Goal: Task Accomplishment & Management: Manage account settings

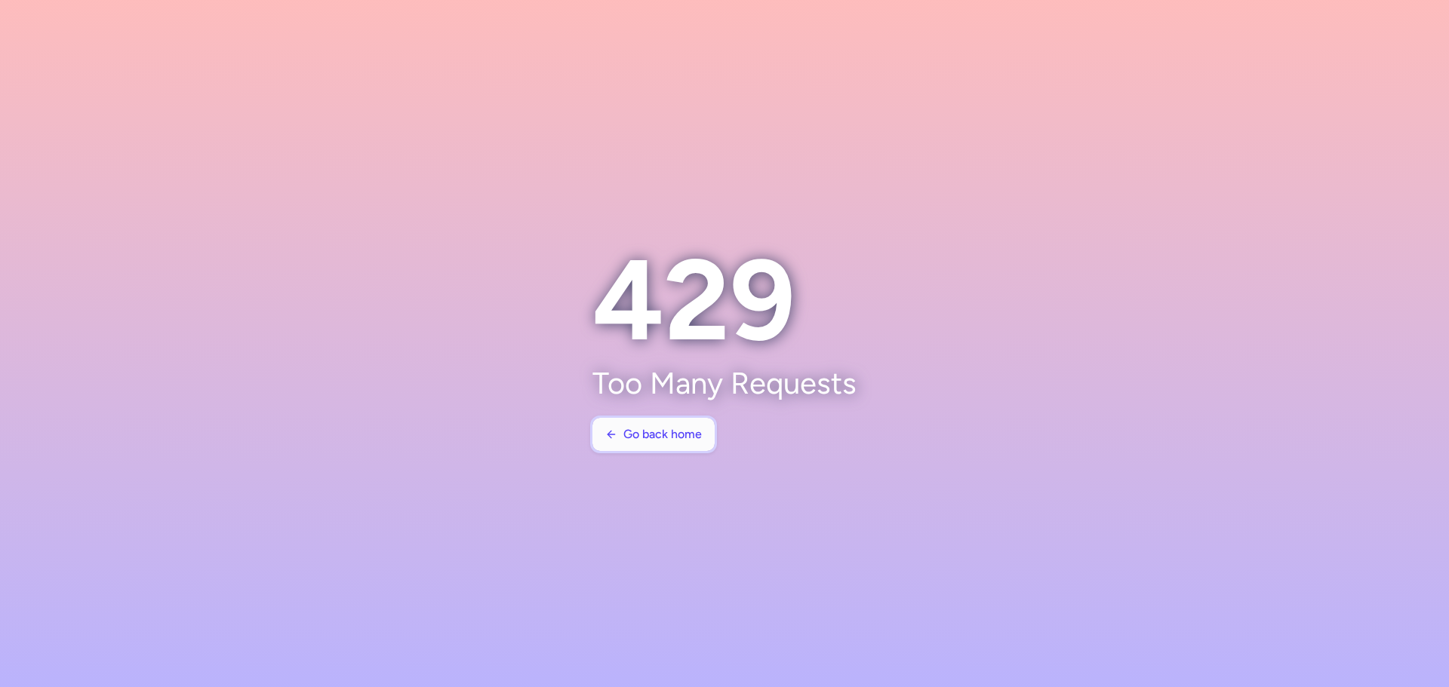
click at [650, 438] on span "Go back home" at bounding box center [662, 435] width 78 height 14
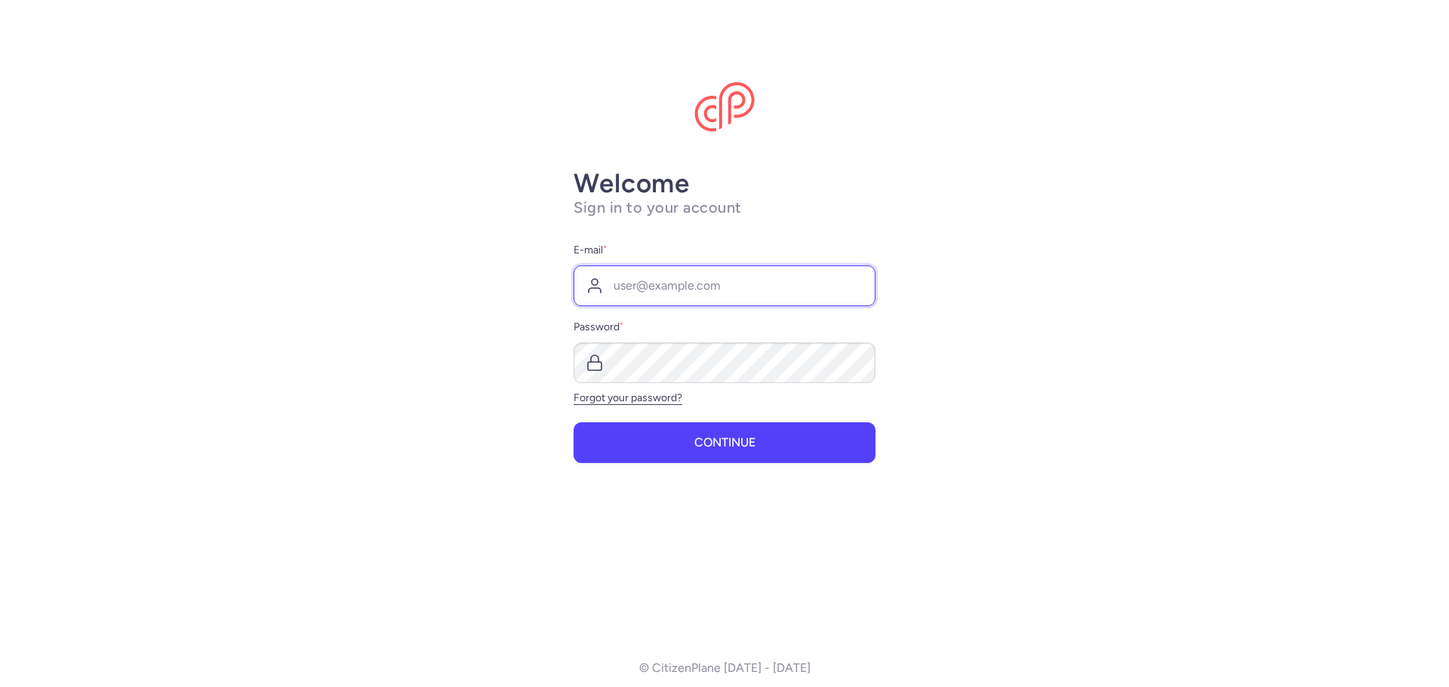
type input "[EMAIL_ADDRESS][DOMAIN_NAME]"
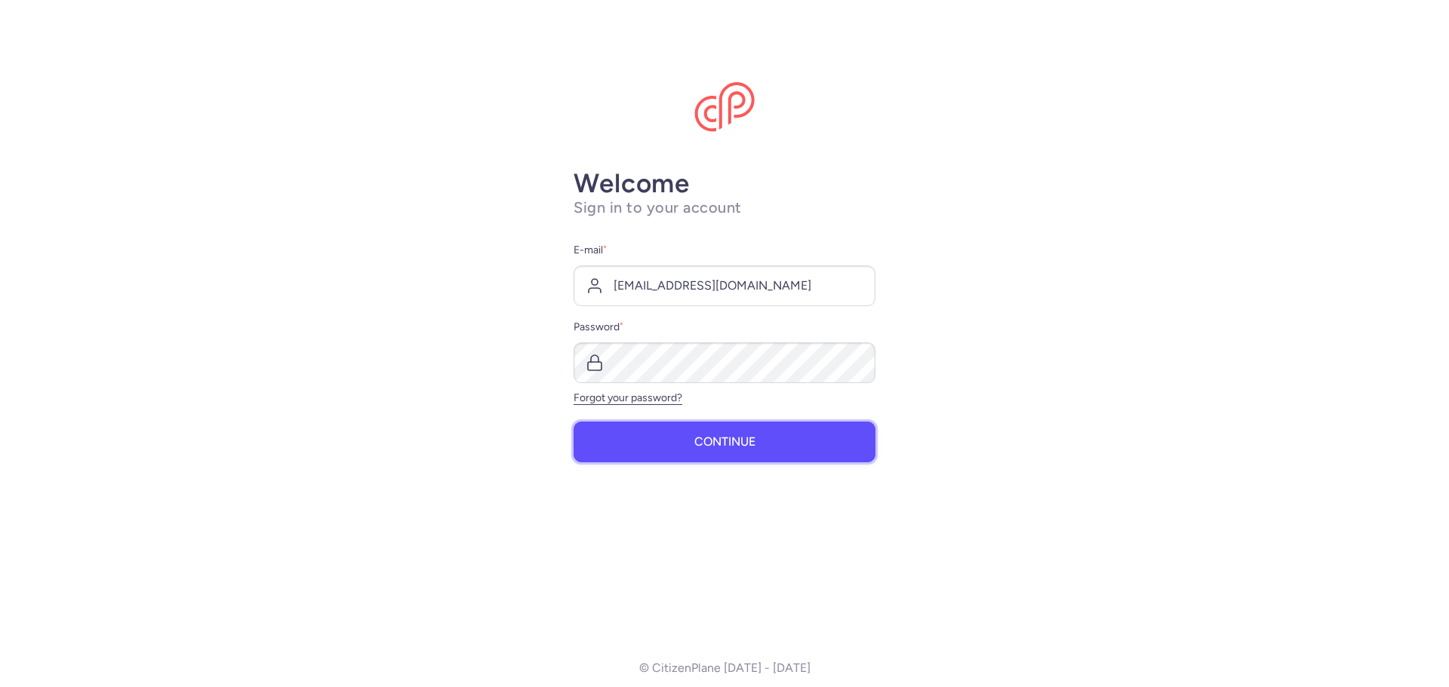
click at [678, 443] on button "Continue" at bounding box center [725, 442] width 302 height 41
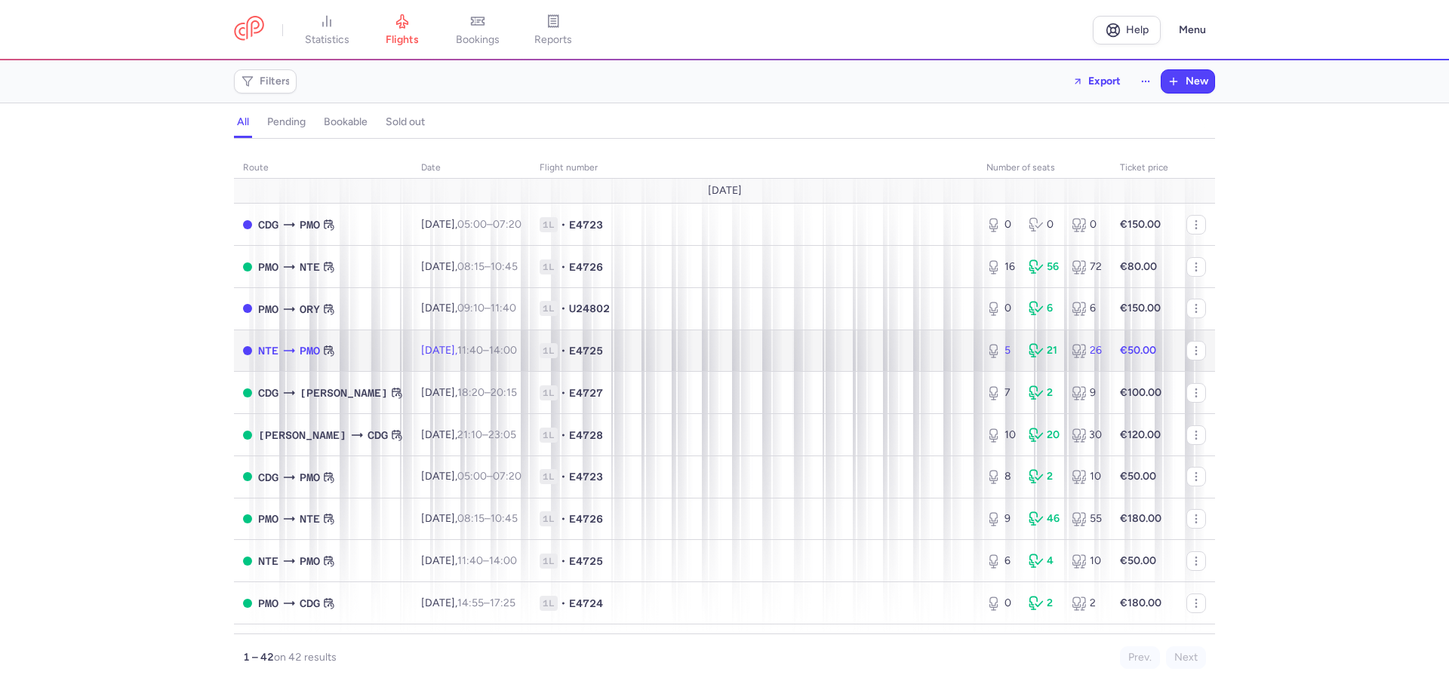
click at [678, 357] on span "1L • E4725" at bounding box center [754, 350] width 429 height 15
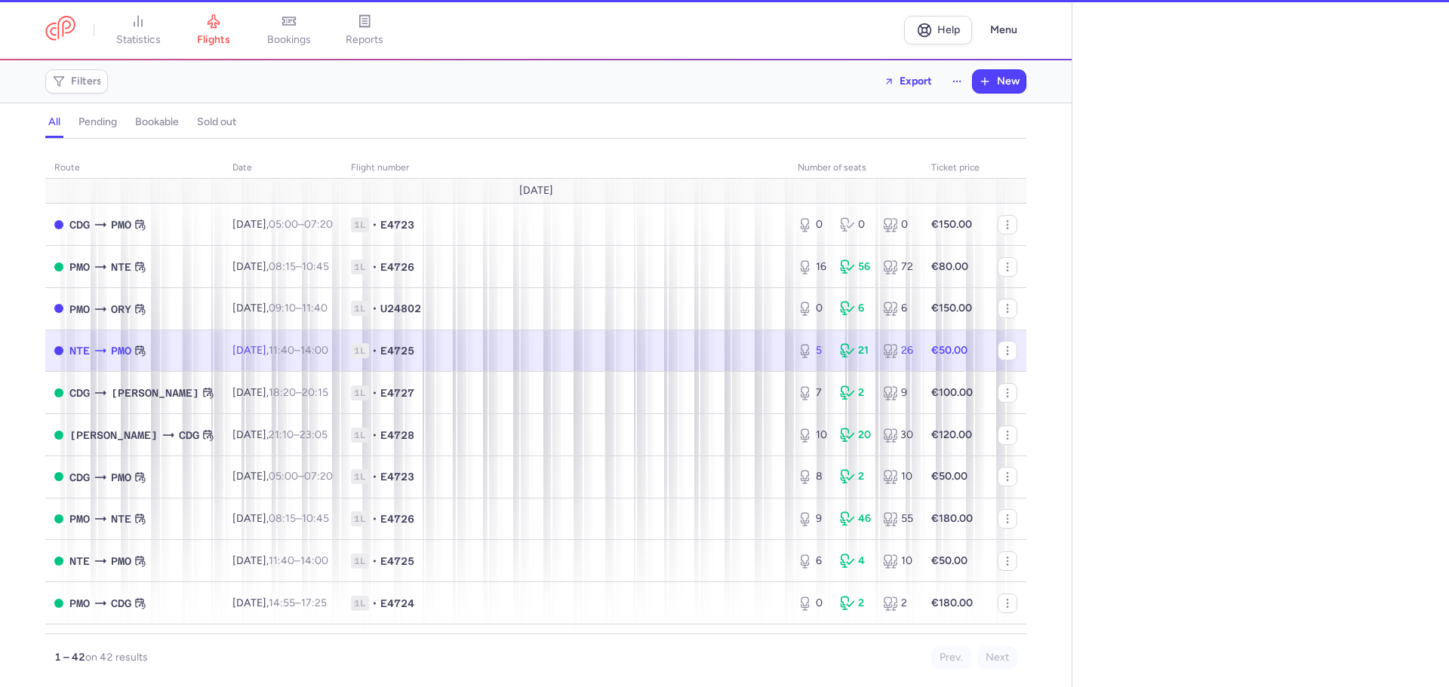
select select "days"
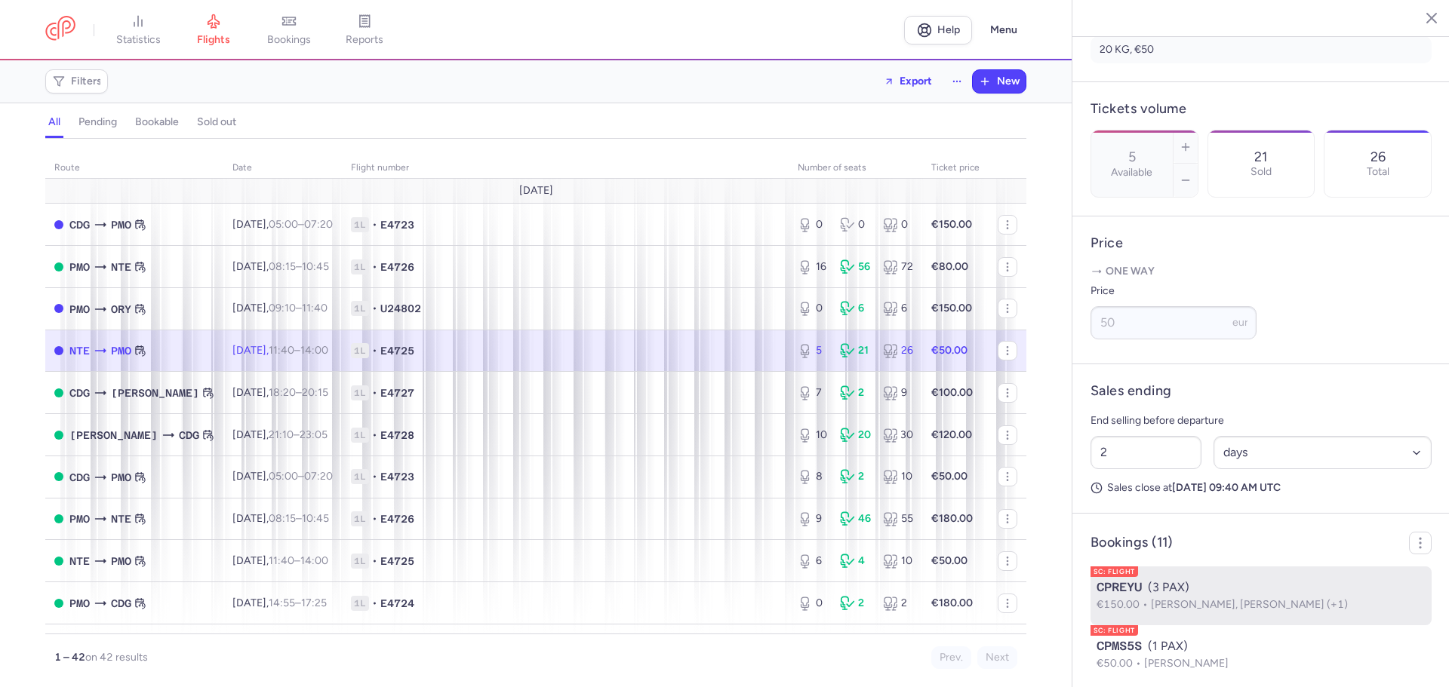
scroll to position [453, 0]
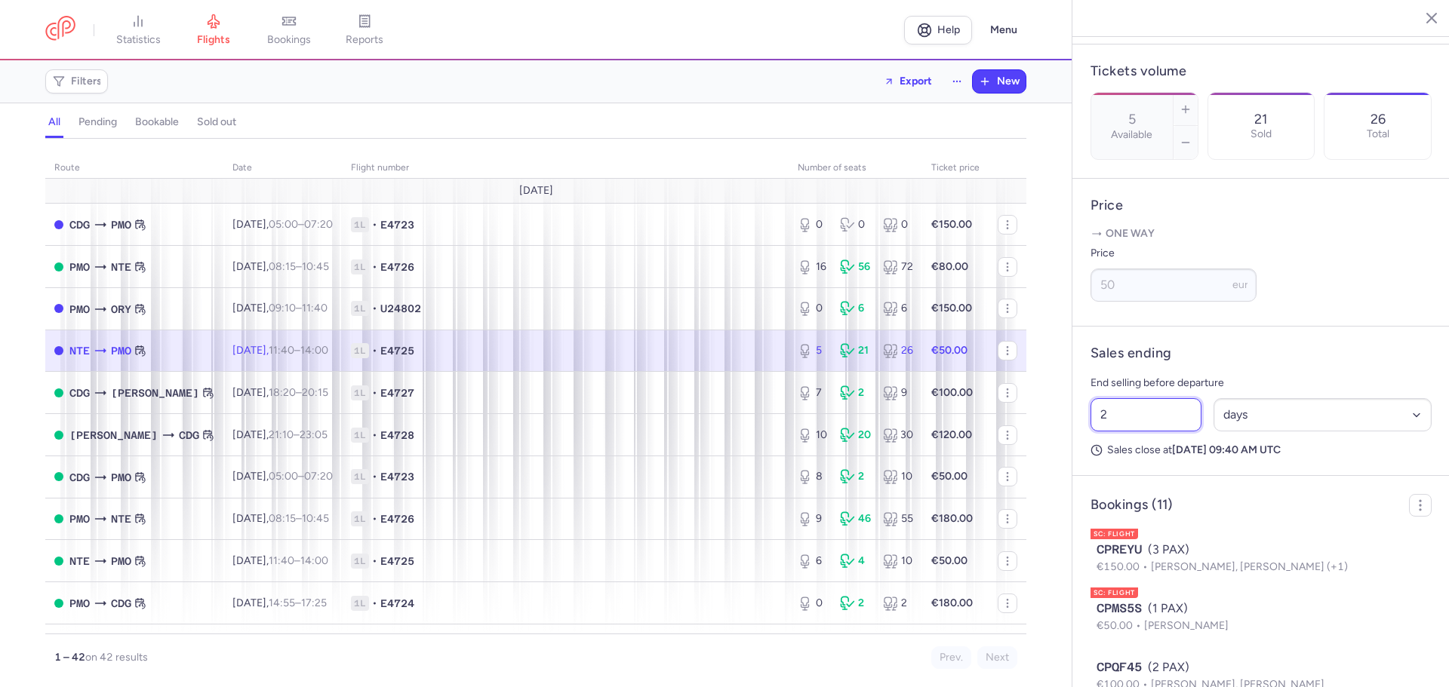
drag, startPoint x: 1118, startPoint y: 431, endPoint x: 1069, endPoint y: 435, distance: 49.2
click at [1070, 435] on div "statistics flights bookings reports Help Menu Filters Export New all pending bo…" at bounding box center [724, 343] width 1449 height 687
type input "1"
click at [1152, 662] on span "Save changes" at bounding box center [1140, 658] width 75 height 14
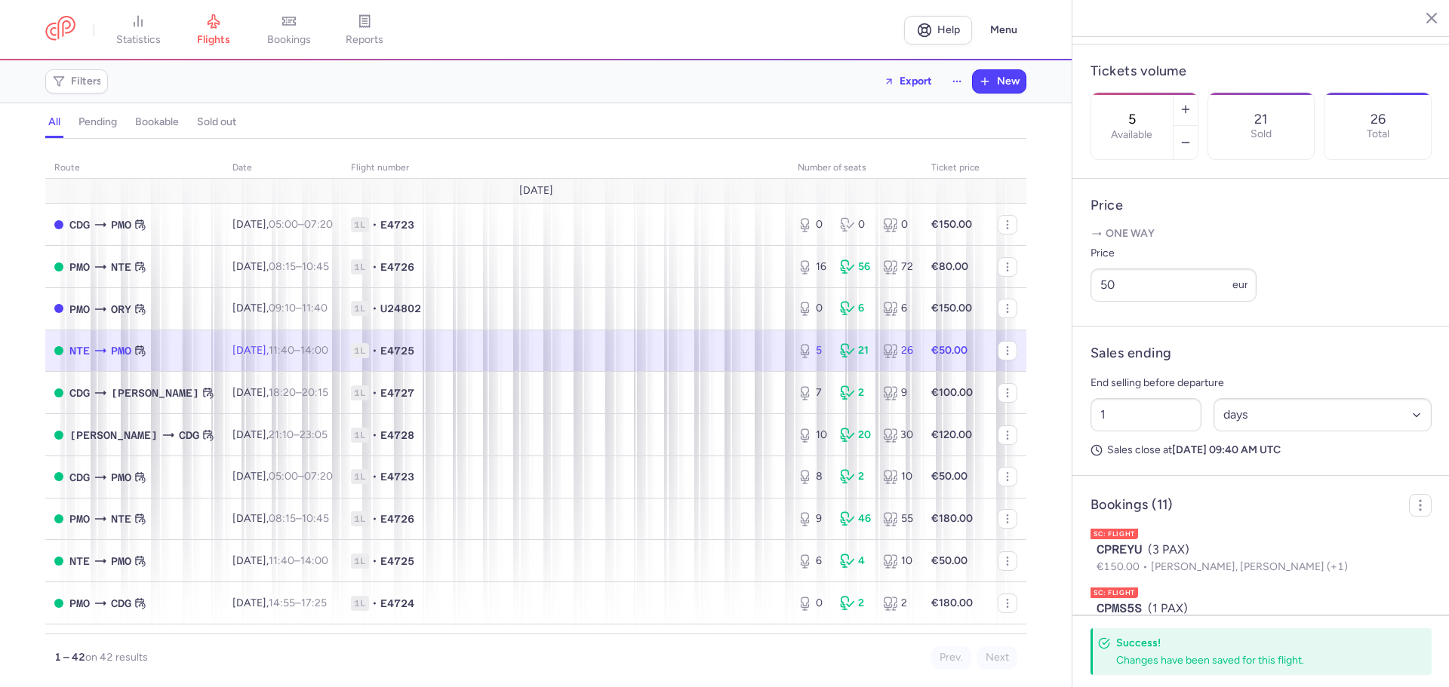
click at [527, 344] on span "1L • E4725" at bounding box center [565, 350] width 429 height 15
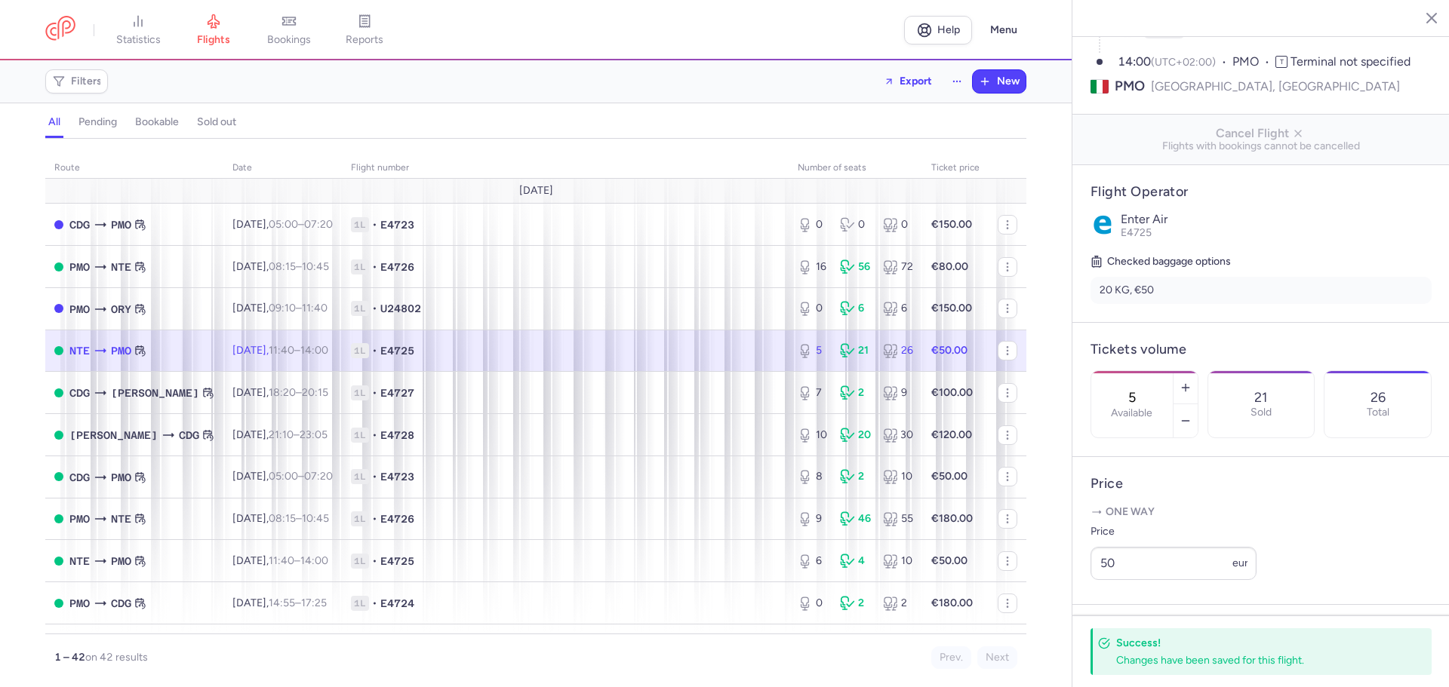
scroll to position [151, 0]
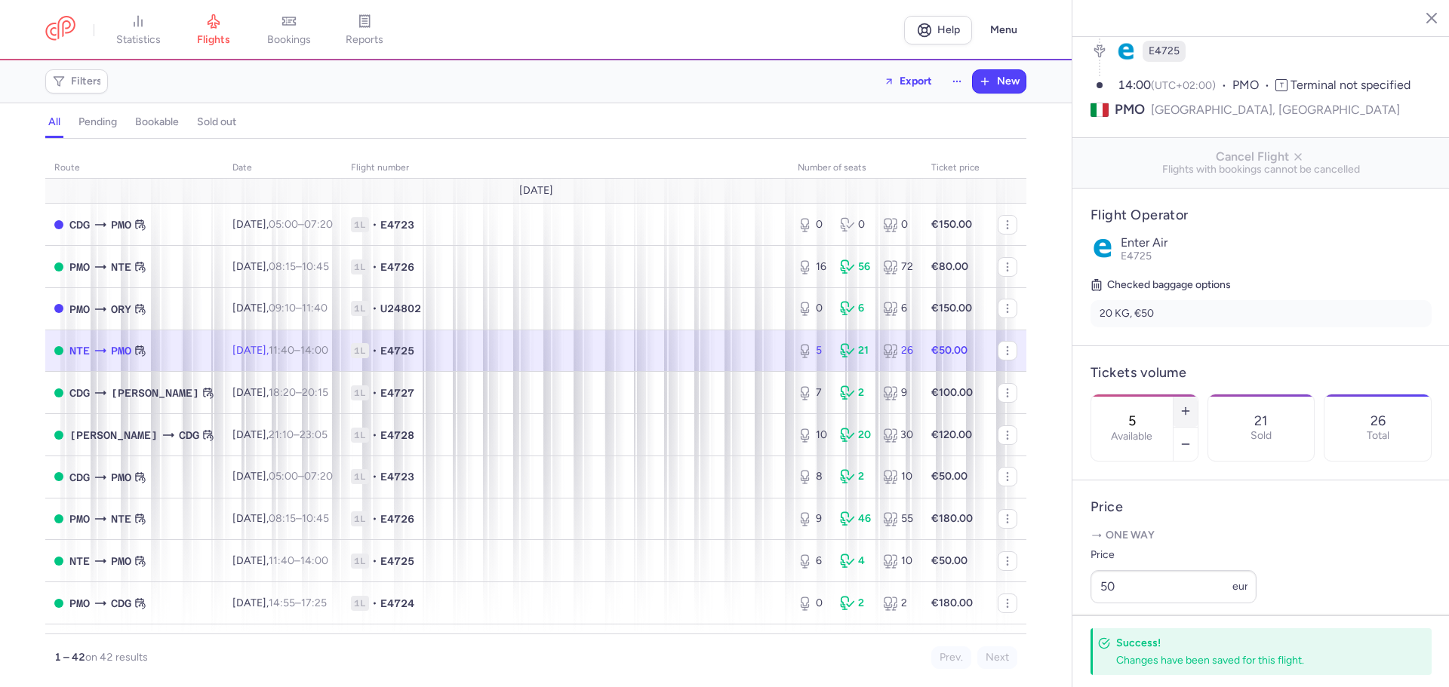
click at [1189, 411] on line "button" at bounding box center [1185, 411] width 7 height 0
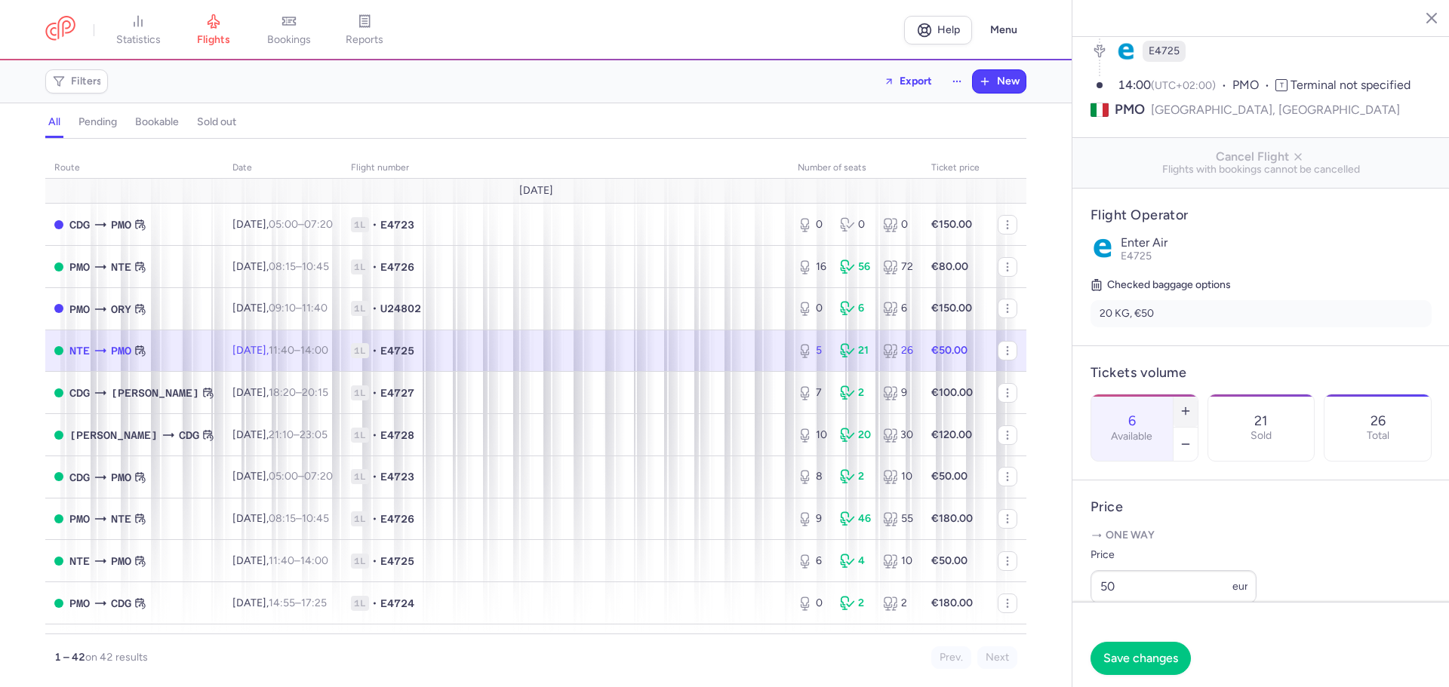
click at [1189, 411] on line "button" at bounding box center [1185, 411] width 7 height 0
type input "10"
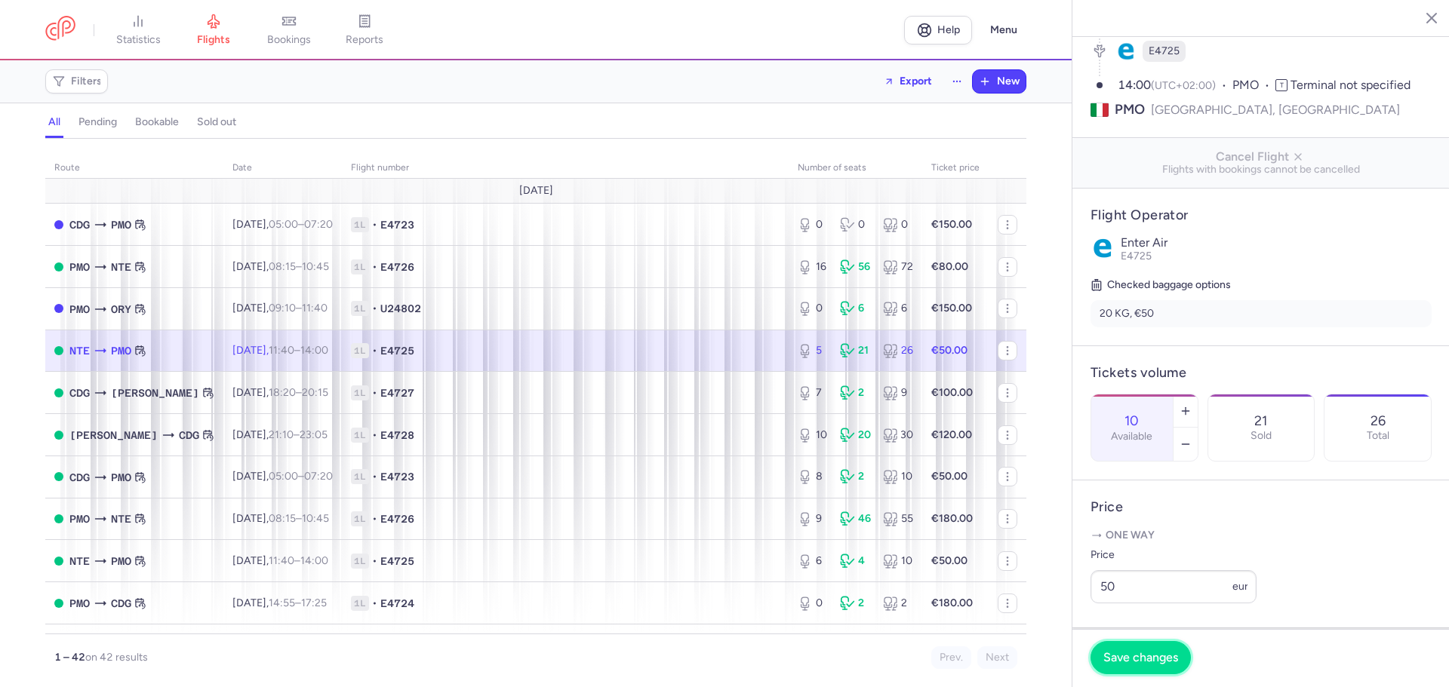
click at [1149, 654] on span "Save changes" at bounding box center [1140, 658] width 75 height 14
